Goal: Transaction & Acquisition: Purchase product/service

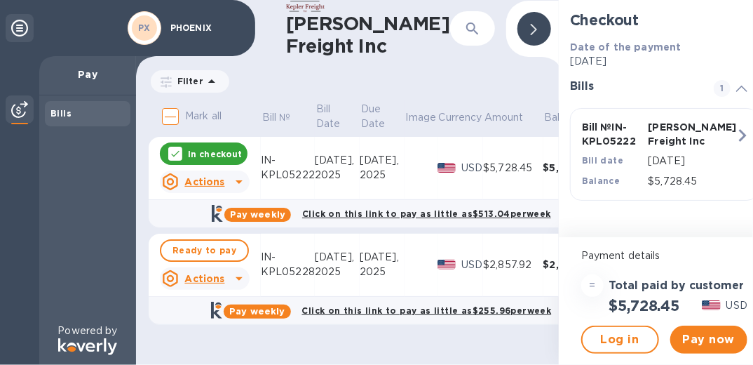
scroll to position [8, 0]
click at [496, 257] on div "$2,857.92" at bounding box center [513, 264] width 60 height 15
click at [237, 277] on icon at bounding box center [239, 279] width 7 height 4
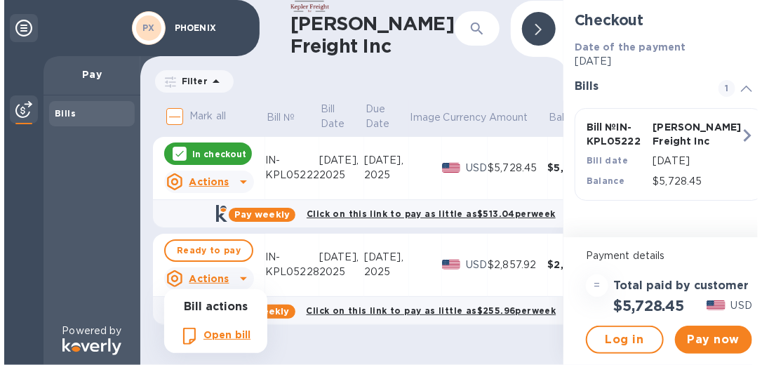
scroll to position [0, 0]
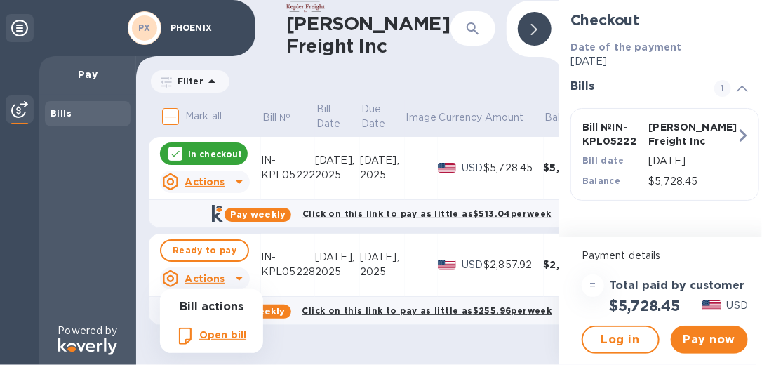
click at [229, 336] on b "Open bill" at bounding box center [222, 334] width 47 height 11
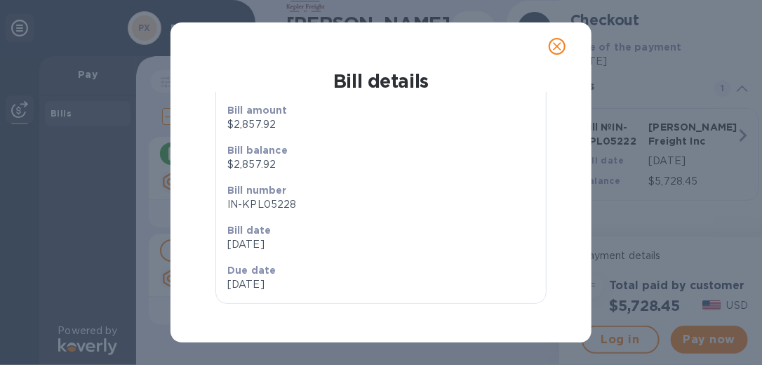
scroll to position [134, 0]
click at [560, 49] on icon "close" at bounding box center [557, 46] width 8 height 8
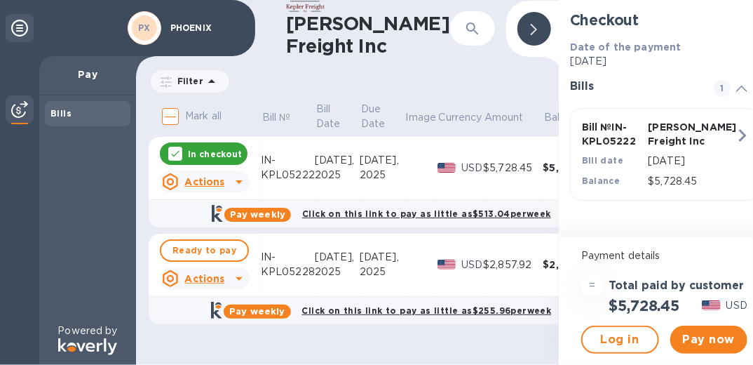
scroll to position [8, 0]
click at [716, 331] on span "Pay now" at bounding box center [709, 339] width 55 height 17
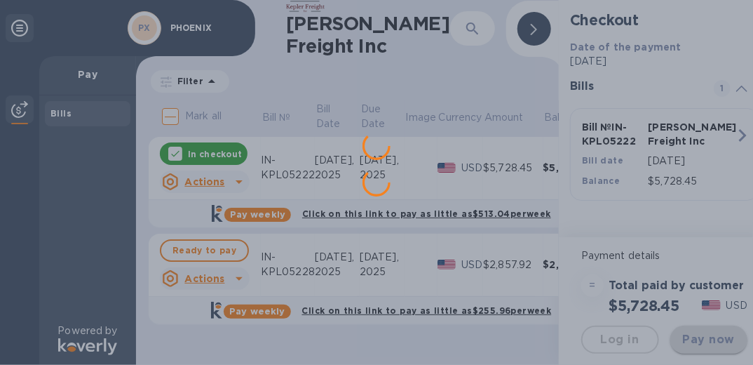
scroll to position [0, 0]
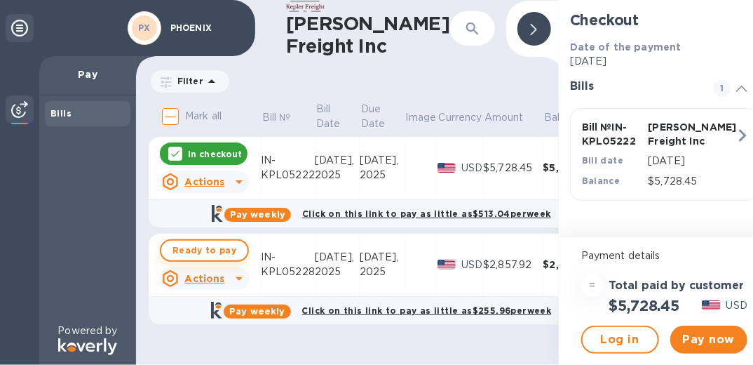
click at [214, 242] on span "Ready to pay" at bounding box center [205, 250] width 64 height 17
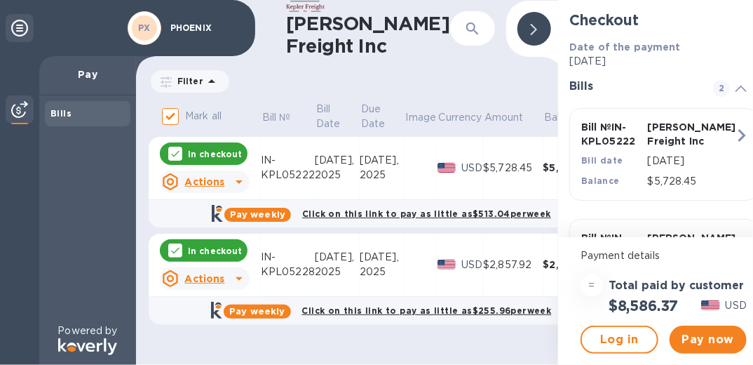
click at [205, 148] on p "In checkout" at bounding box center [215, 154] width 54 height 12
checkbox input "false"
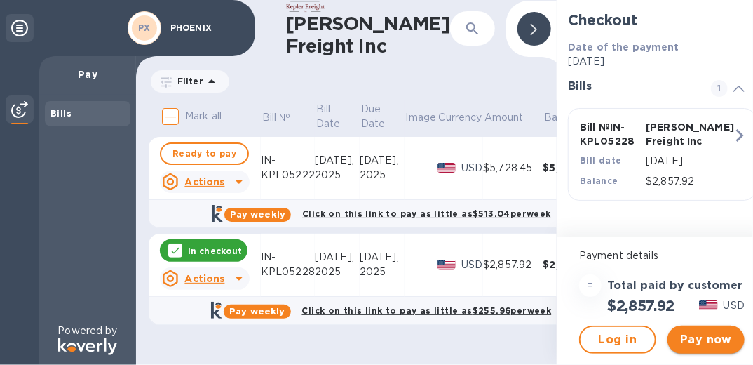
click at [701, 331] on span "Pay now" at bounding box center [706, 339] width 55 height 17
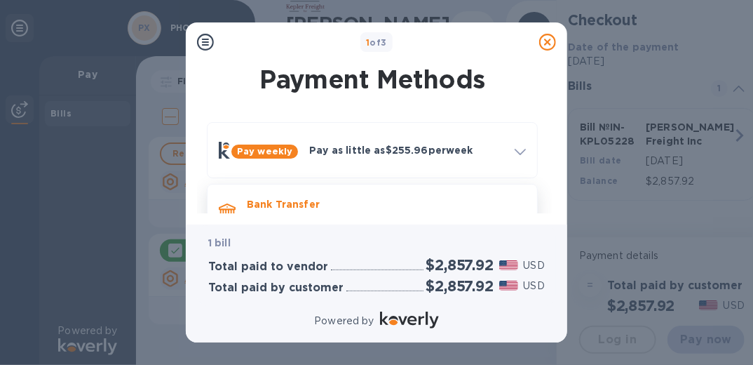
click at [286, 201] on p "Bank Transfer" at bounding box center [386, 204] width 279 height 14
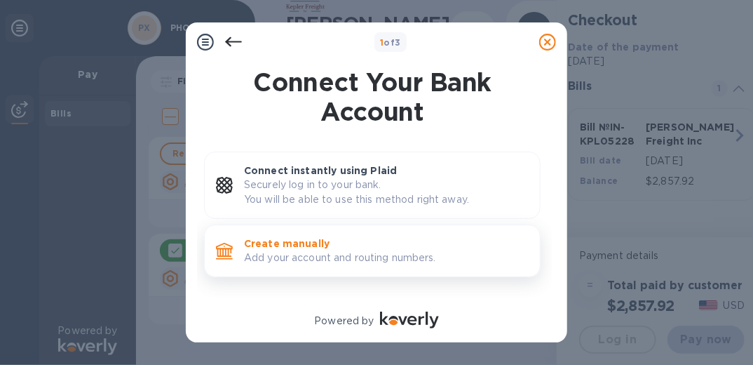
click at [283, 239] on p "Create manually" at bounding box center [386, 243] width 285 height 14
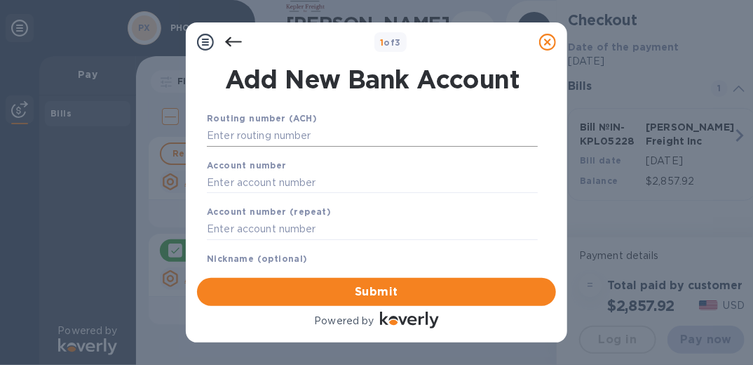
click at [227, 139] on input "text" at bounding box center [372, 136] width 331 height 21
type input "083000137"
type input "902777791"
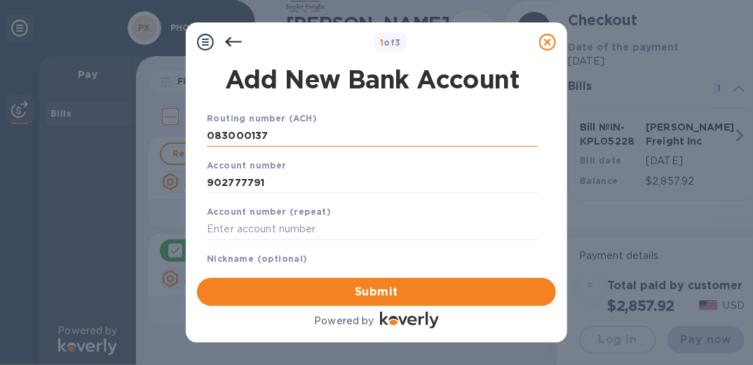
type input "902777791"
type input "Phoenix Checking"
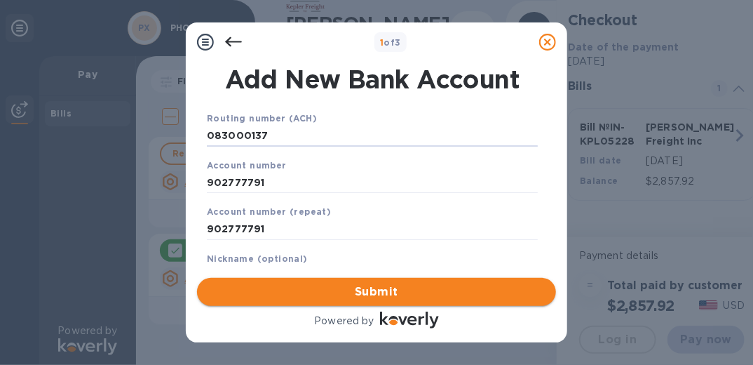
click at [342, 288] on span "Submit" at bounding box center [376, 291] width 337 height 17
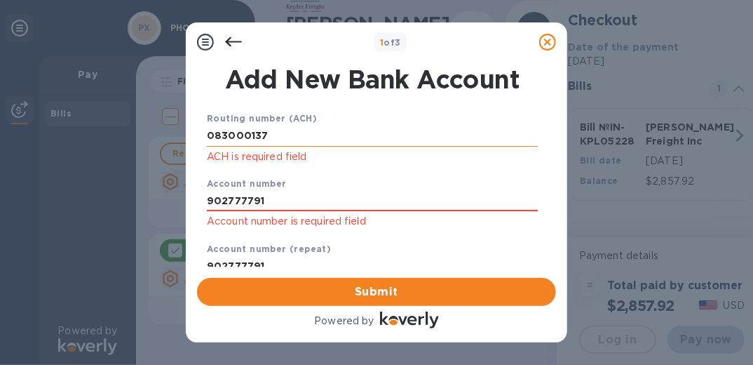
click at [271, 135] on input "083000137" at bounding box center [372, 136] width 331 height 21
click at [266, 134] on input "083000137" at bounding box center [372, 136] width 331 height 21
type input "0"
type input "083000137"
click at [297, 133] on input "083000137" at bounding box center [372, 136] width 331 height 21
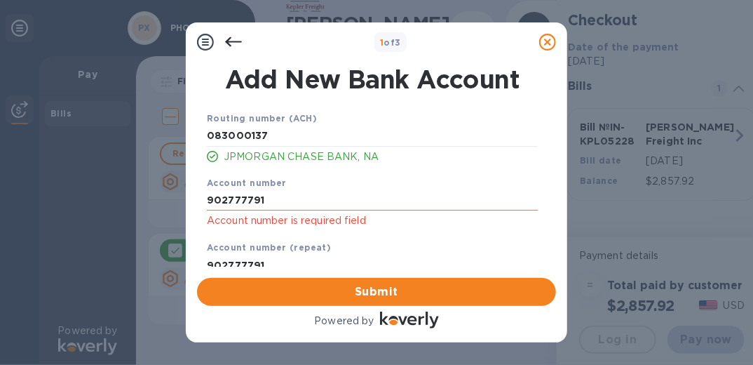
click at [265, 198] on input "902777791" at bounding box center [372, 199] width 331 height 21
type input "902777791"
click at [479, 191] on input "902777791" at bounding box center [372, 199] width 331 height 21
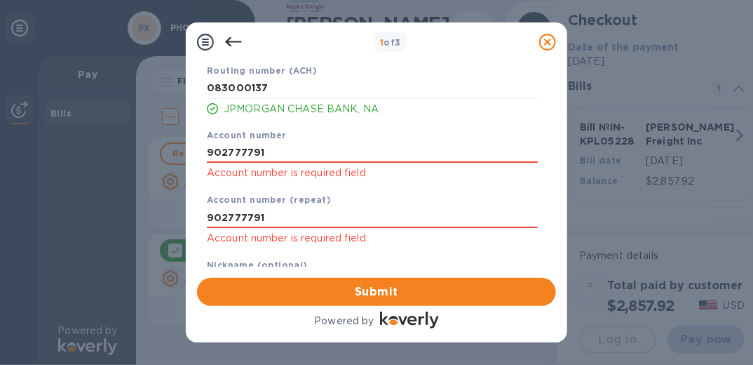
scroll to position [50, 0]
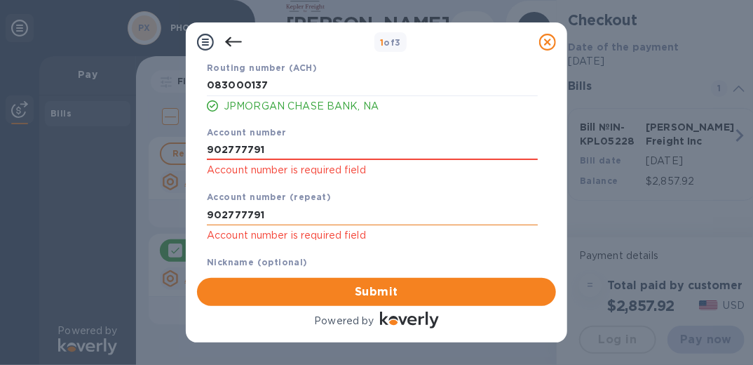
click at [261, 215] on input "902777791" at bounding box center [372, 214] width 331 height 21
type input "902777791"
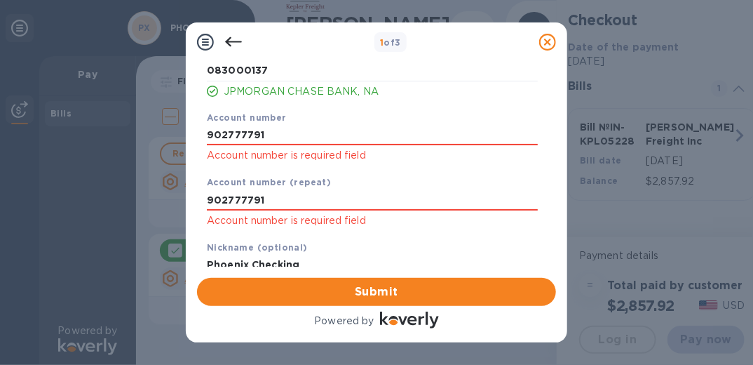
scroll to position [90, 0]
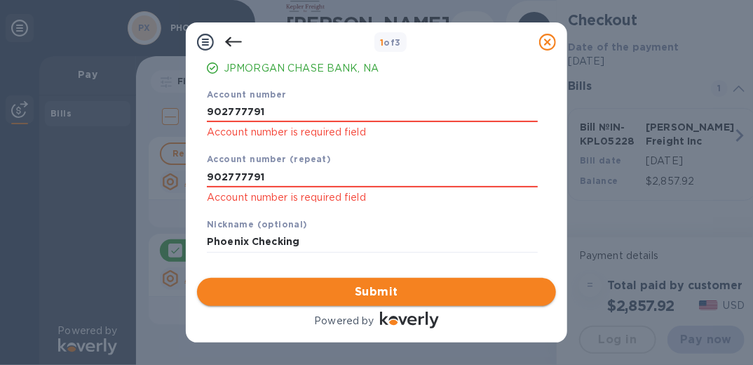
click at [383, 296] on span "Submit" at bounding box center [376, 291] width 337 height 17
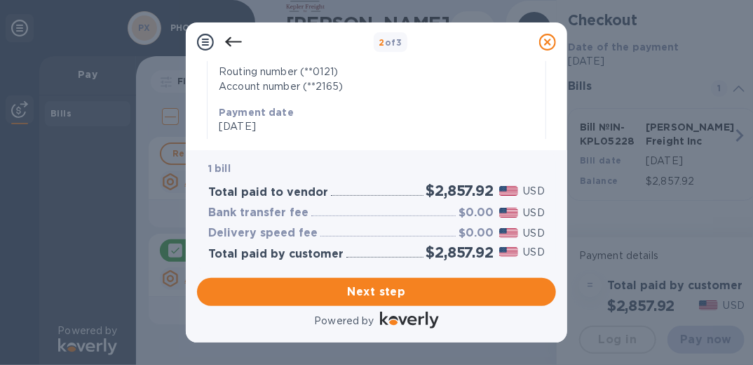
scroll to position [255, 0]
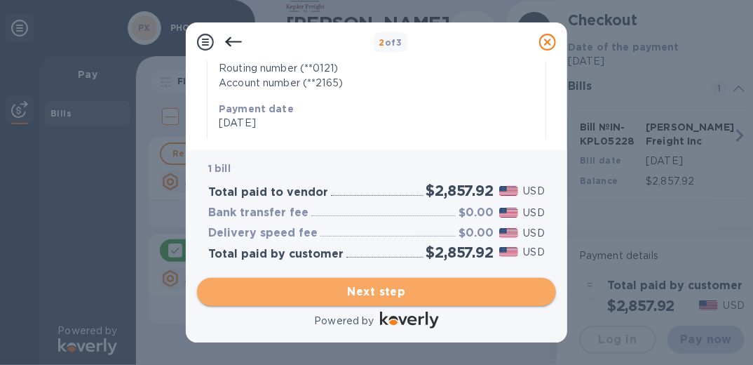
click at [356, 282] on button "Next step" at bounding box center [376, 292] width 359 height 28
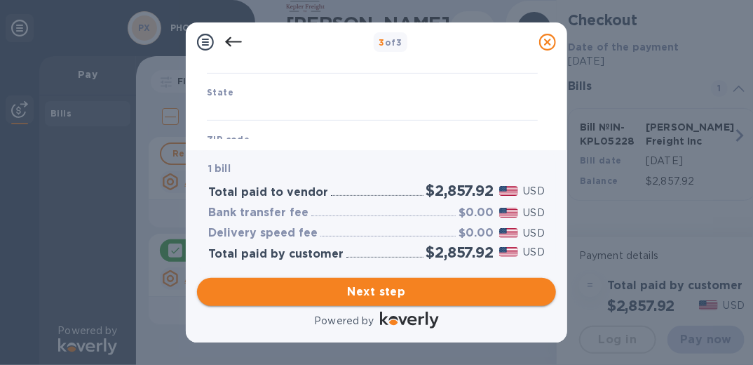
type input "[GEOGRAPHIC_DATA]"
click at [356, 288] on span "Next step" at bounding box center [376, 291] width 337 height 17
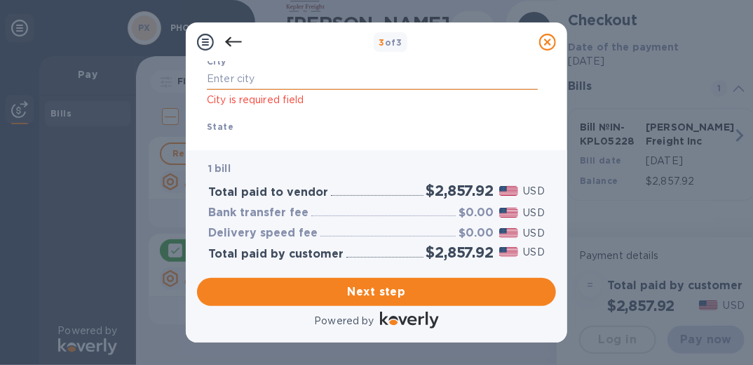
click at [230, 80] on input "text" at bounding box center [372, 79] width 331 height 21
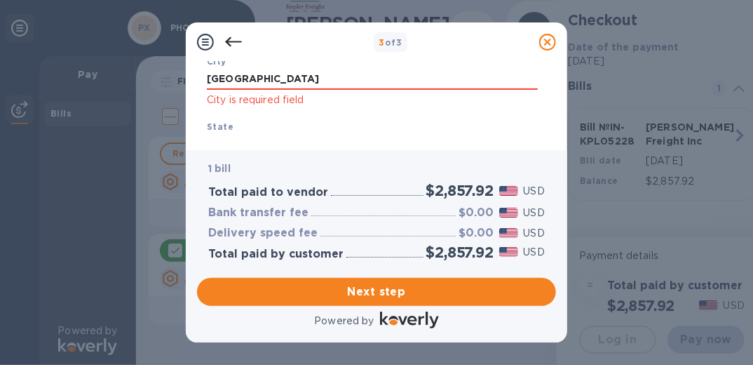
type input "[GEOGRAPHIC_DATA]"
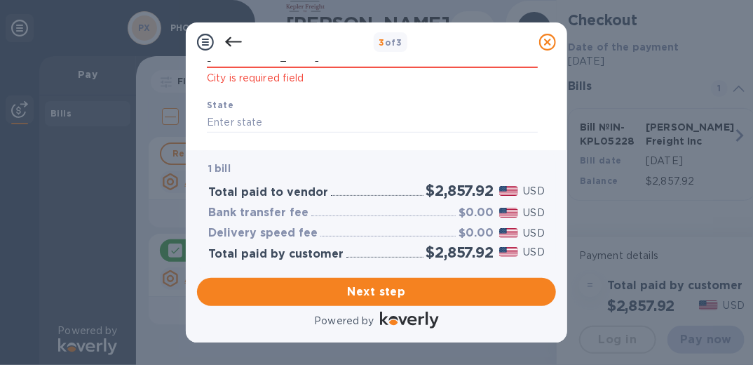
scroll to position [289, 0]
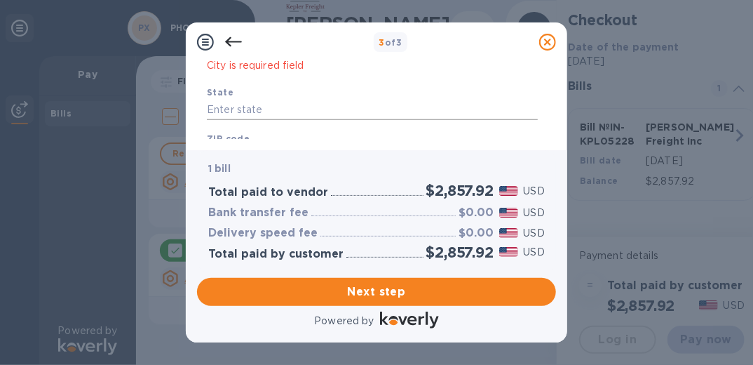
click at [213, 107] on input "text" at bounding box center [372, 110] width 331 height 21
type input "[US_STATE]"
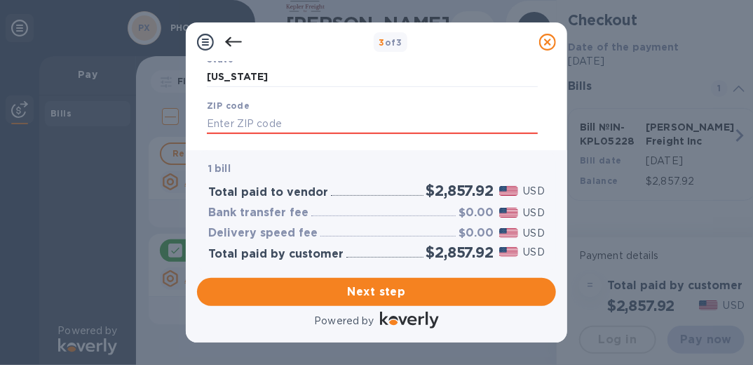
scroll to position [335, 0]
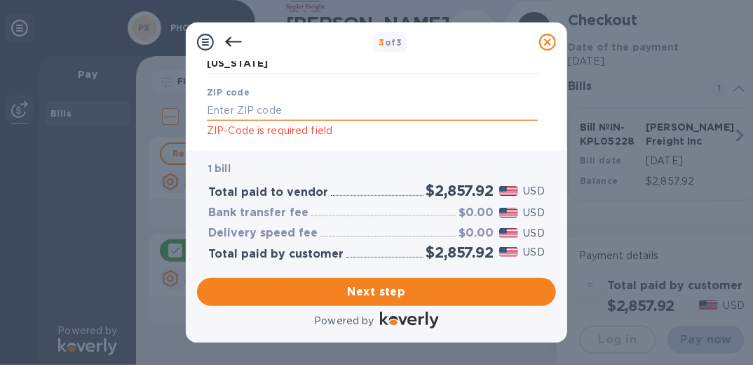
click at [210, 111] on input "text" at bounding box center [372, 110] width 331 height 21
type input "40582"
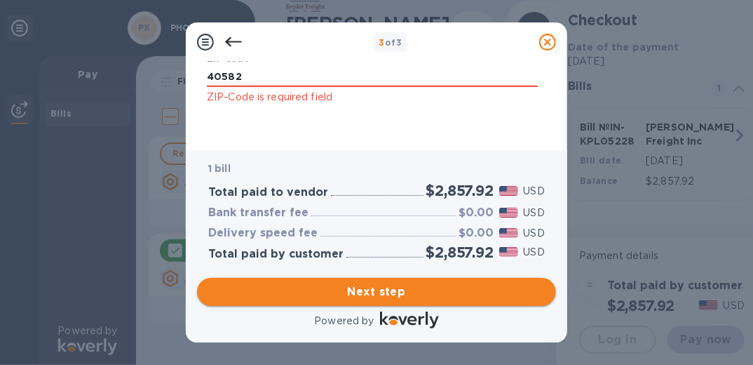
click at [407, 293] on span "Next step" at bounding box center [376, 291] width 337 height 17
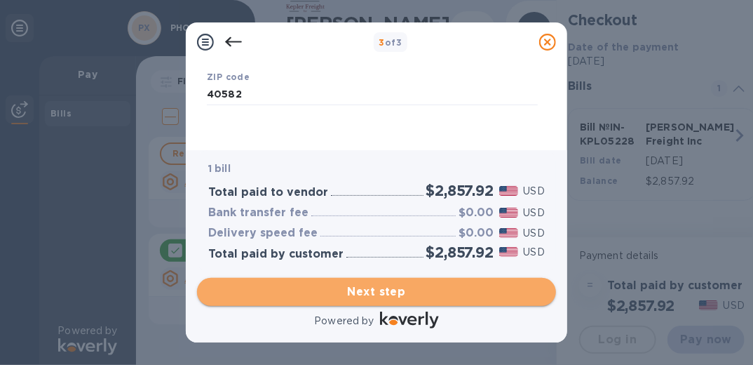
click at [369, 289] on span "Next step" at bounding box center [376, 291] width 337 height 17
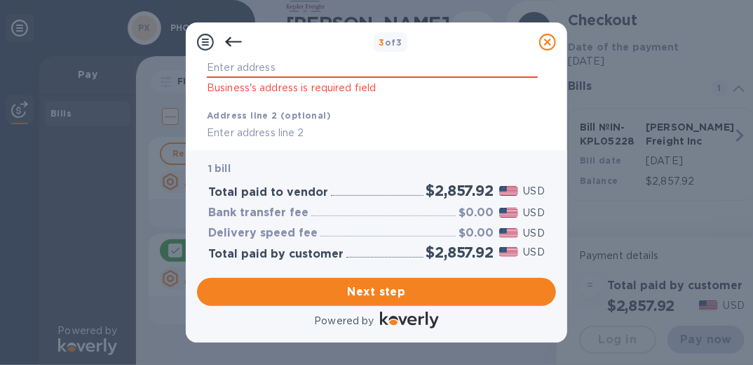
scroll to position [125, 0]
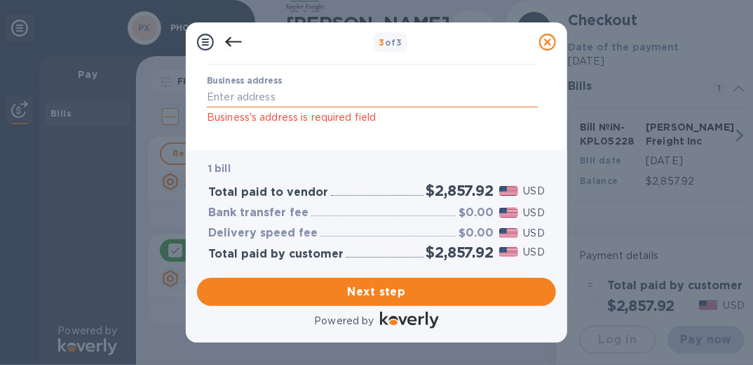
click at [221, 97] on input "Business address" at bounding box center [372, 97] width 331 height 21
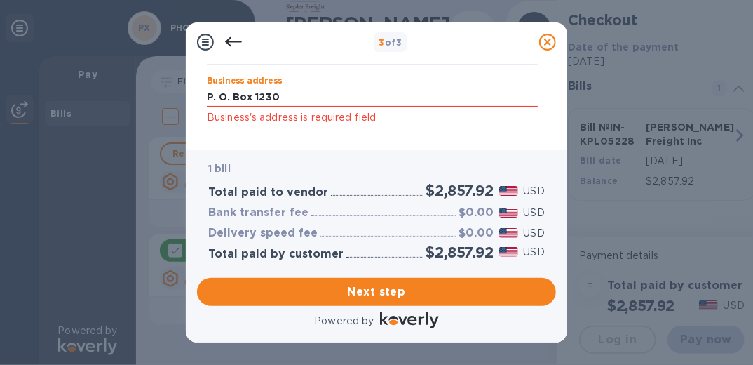
type input "P. O. Box 12308"
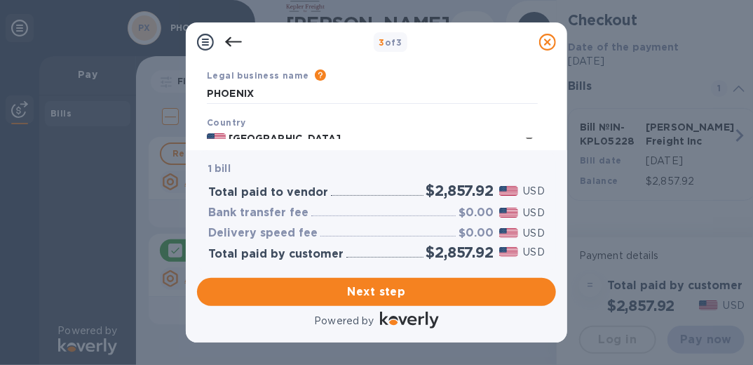
scroll to position [36, 0]
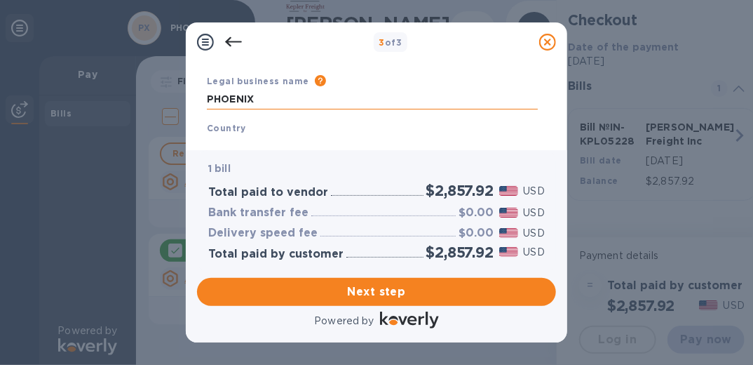
click at [258, 97] on input "PHOENIX" at bounding box center [372, 99] width 331 height 21
type input "PHOENIX Technologies & Materials"
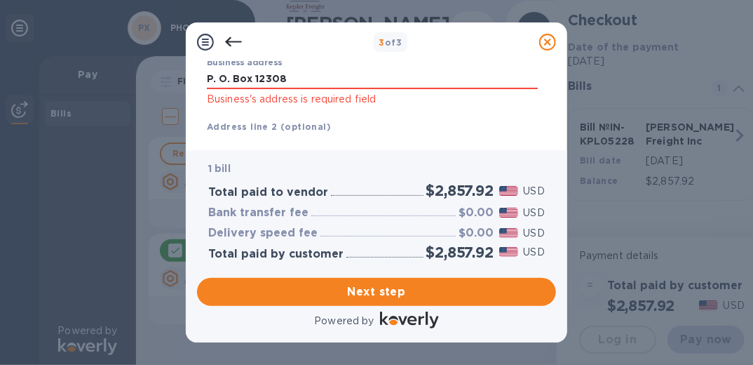
scroll to position [140, 0]
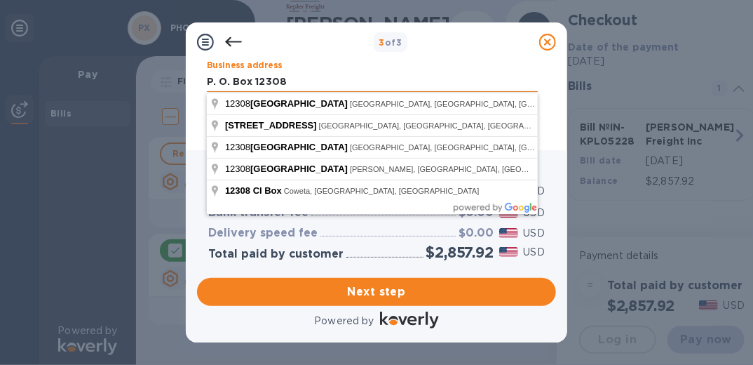
click at [290, 79] on input "P. O. Box 12308" at bounding box center [372, 82] width 331 height 21
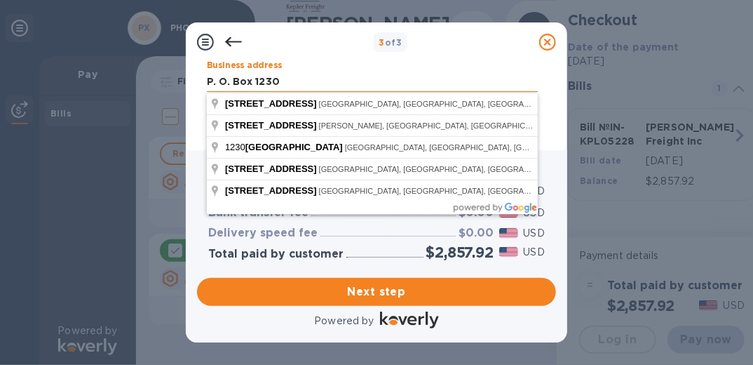
type input "P. O. Box 12308"
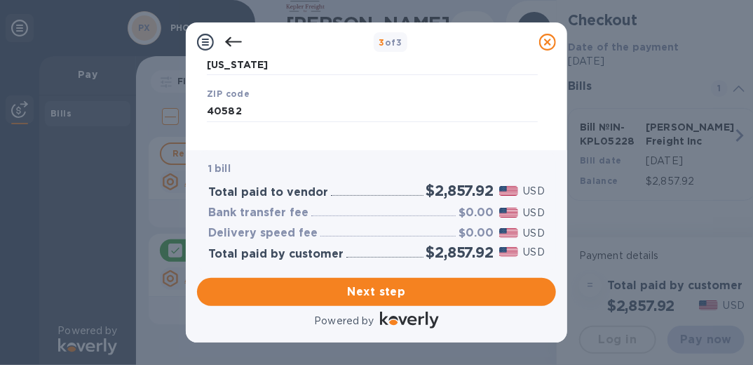
scroll to position [334, 0]
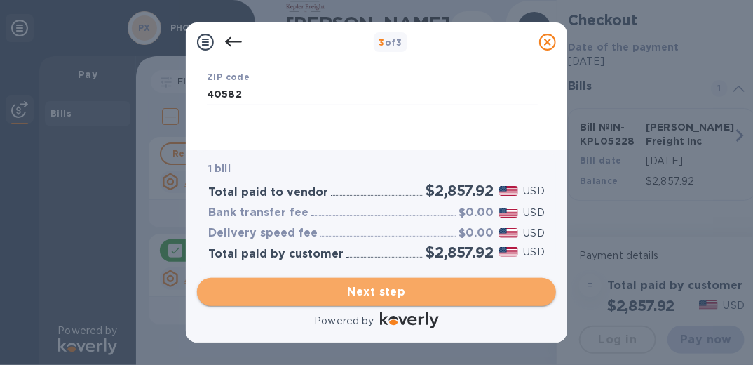
click at [380, 292] on span "Next step" at bounding box center [376, 291] width 337 height 17
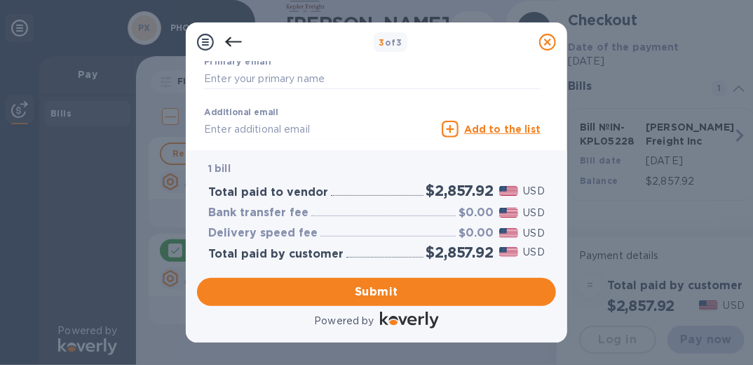
scroll to position [258, 0]
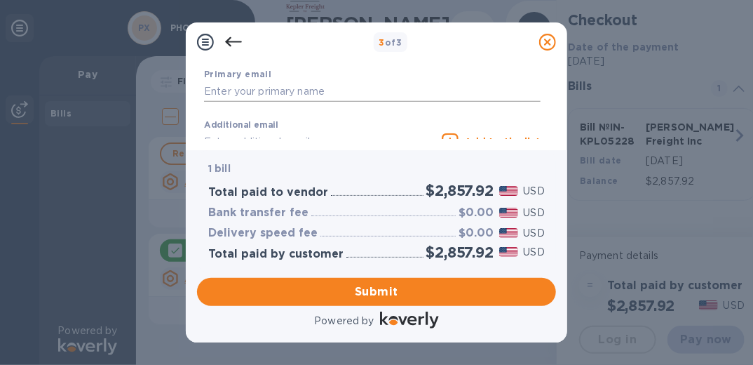
click at [224, 93] on input "text" at bounding box center [372, 91] width 337 height 21
click at [224, 94] on input "text" at bounding box center [372, 91] width 337 height 21
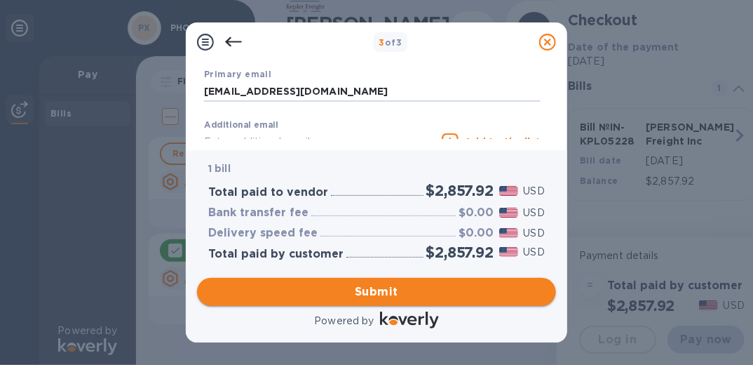
type input "[EMAIL_ADDRESS][DOMAIN_NAME]"
click at [360, 292] on span "Submit" at bounding box center [376, 291] width 337 height 17
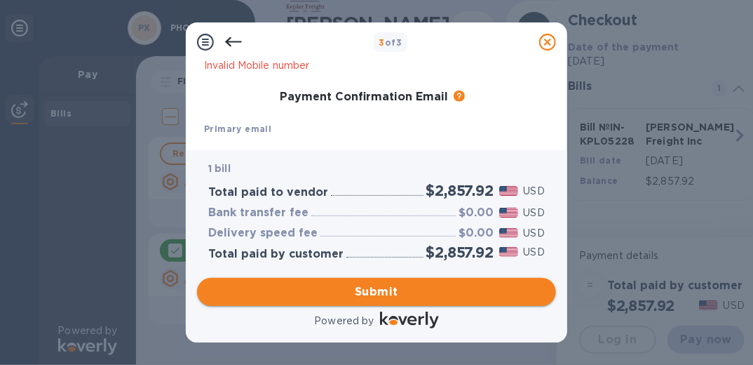
scroll to position [313, 0]
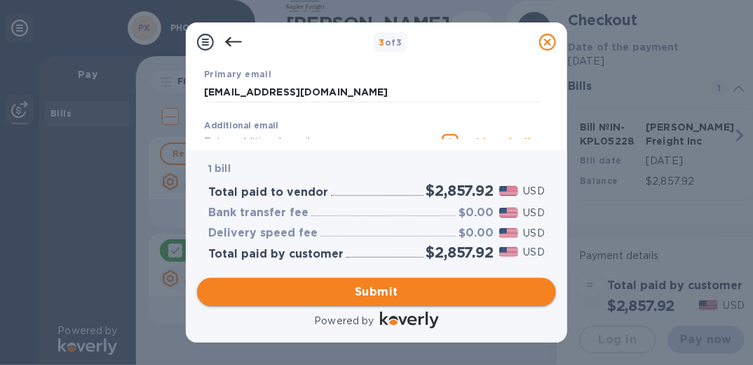
click at [391, 292] on span "Submit" at bounding box center [376, 291] width 337 height 17
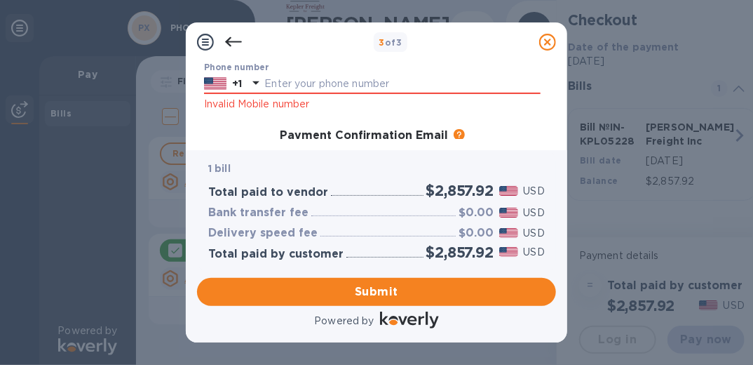
scroll to position [212, 0]
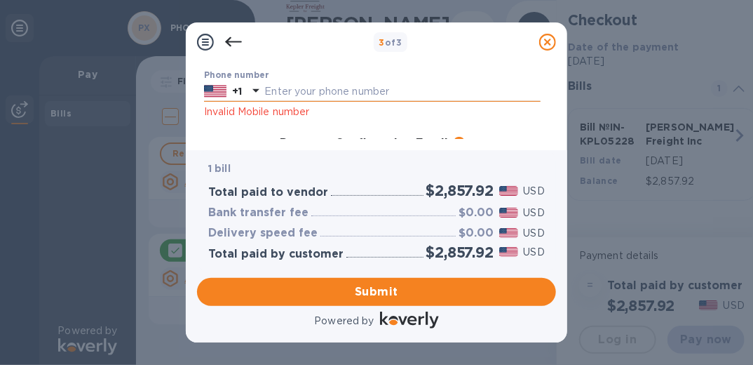
click at [392, 93] on input "text" at bounding box center [402, 91] width 276 height 21
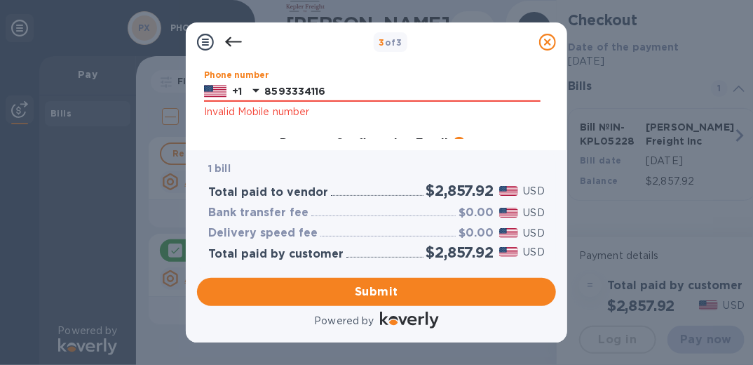
type input "8593334116"
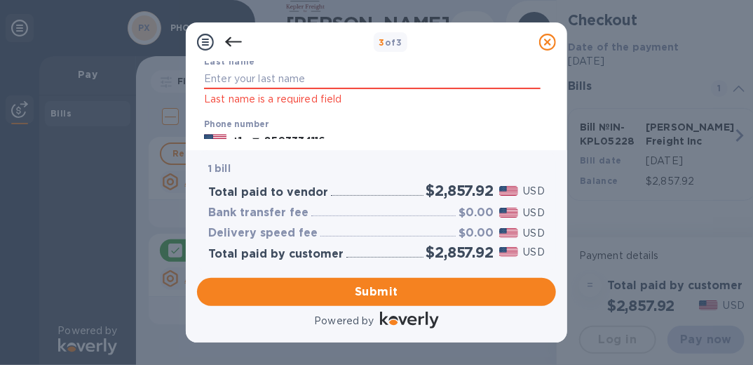
scroll to position [187, 0]
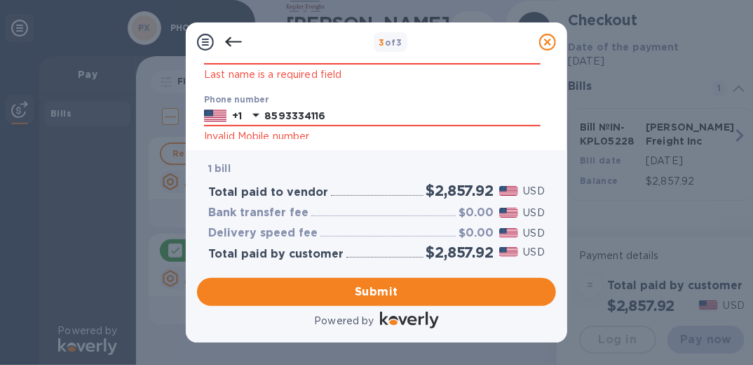
click at [204, 73] on p "Last name is a required field" at bounding box center [372, 75] width 337 height 16
click at [208, 62] on input "text" at bounding box center [372, 54] width 337 height 21
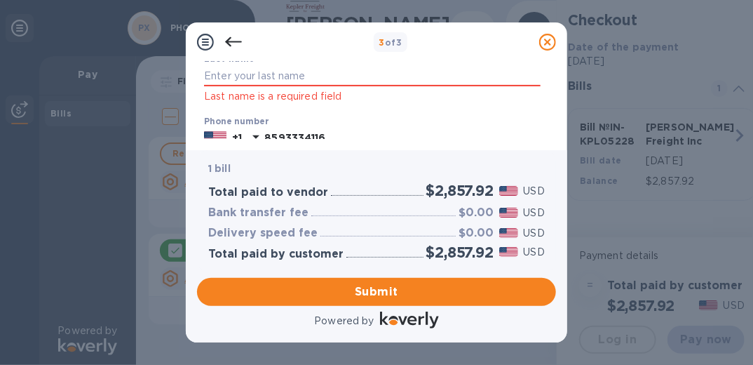
scroll to position [156, 0]
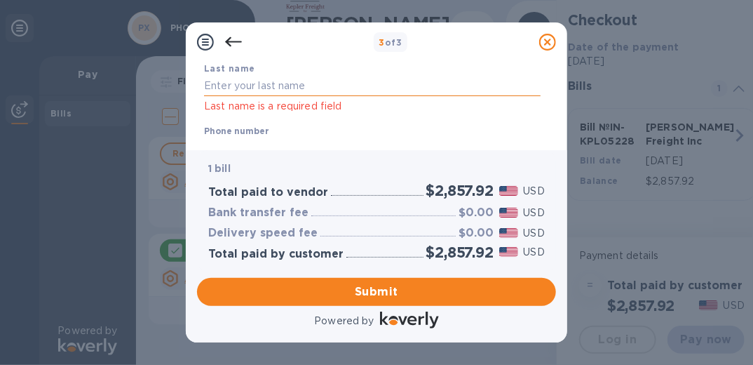
click at [236, 81] on input "text" at bounding box center [372, 86] width 337 height 21
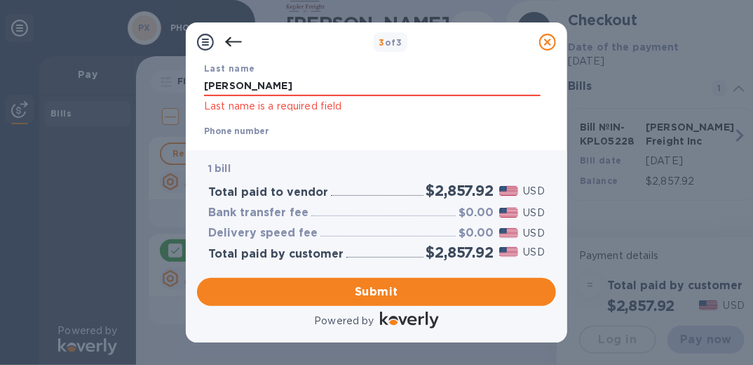
type input "[PERSON_NAME]"
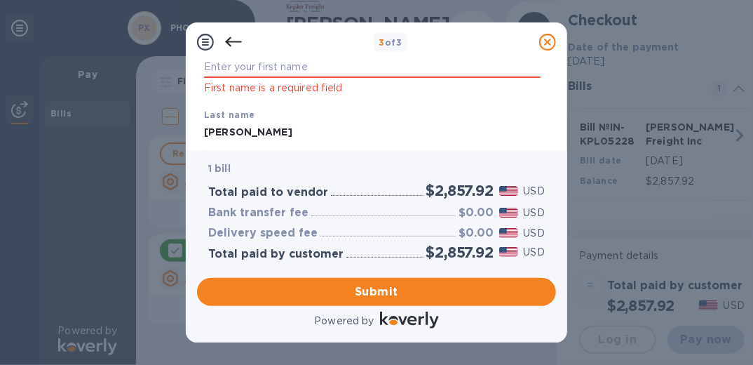
scroll to position [74, 0]
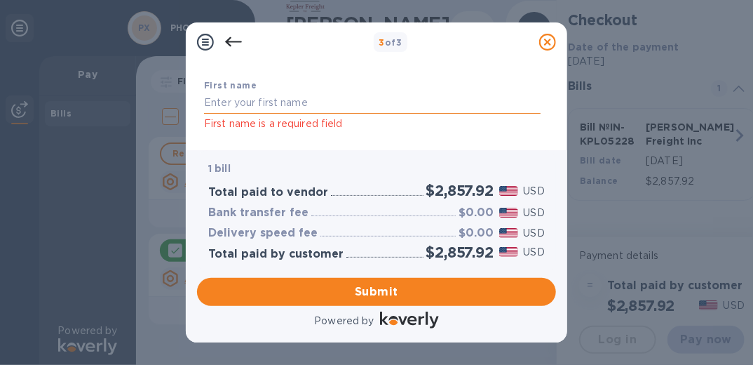
click at [210, 97] on input "text" at bounding box center [372, 103] width 337 height 21
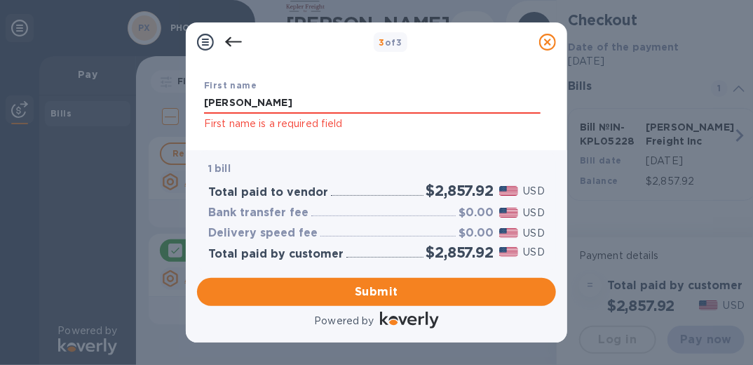
type input "[PERSON_NAME]"
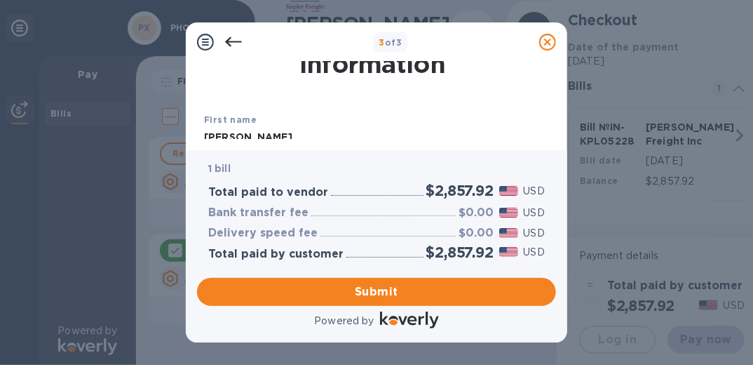
scroll to position [35, 0]
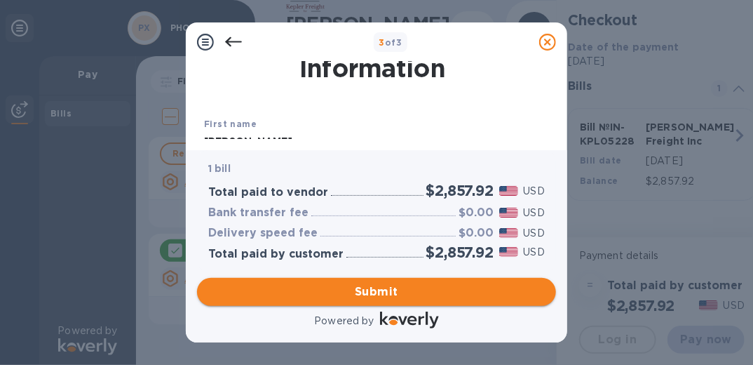
click at [384, 287] on span "Submit" at bounding box center [376, 291] width 337 height 17
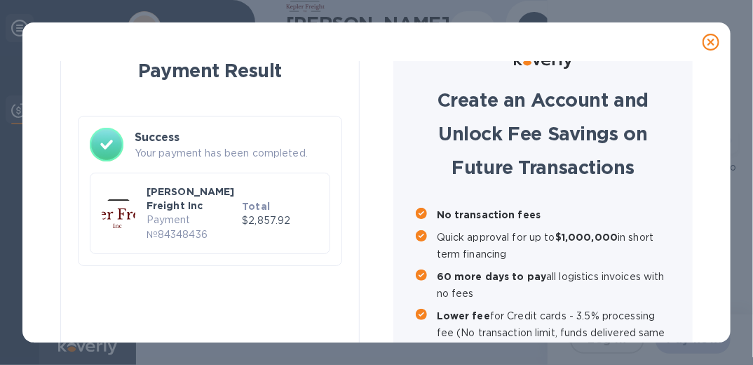
scroll to position [0, 0]
checkbox input "true"
click at [385, 288] on div "Payment Result Success Your payment has been completed. [PERSON_NAME] Freight I…" at bounding box center [377, 236] width 672 height 418
